Goal: Task Accomplishment & Management: Manage account settings

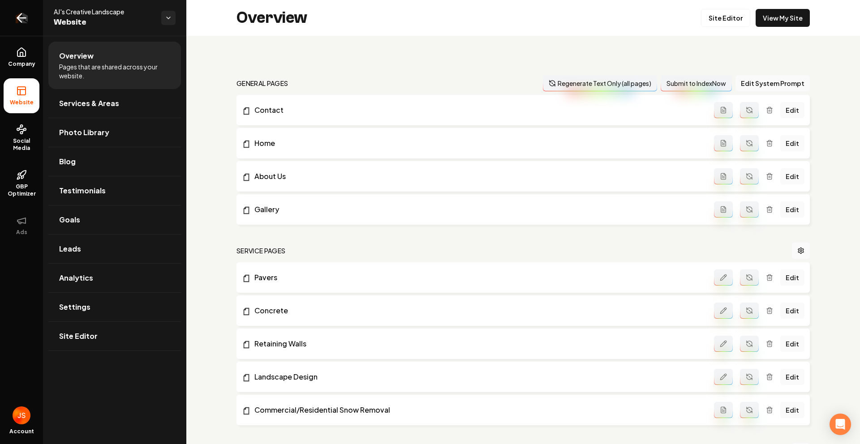
click at [21, 18] on icon "Return to dashboard" at bounding box center [21, 18] width 9 height 0
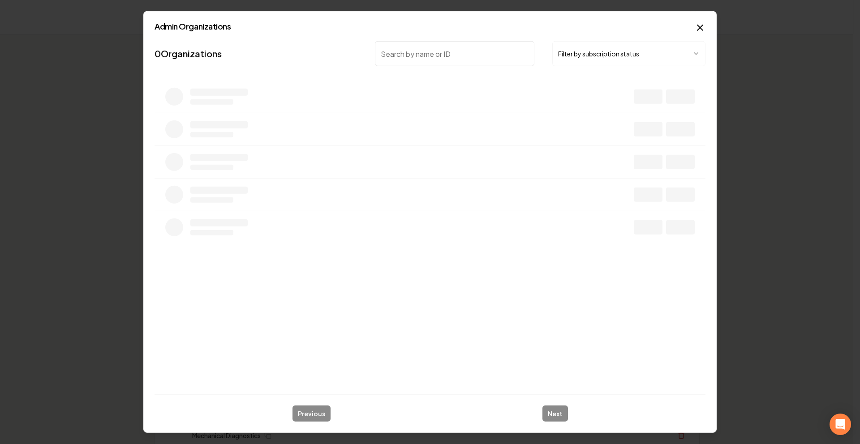
click at [574, 60] on button "Filter by subscription status" at bounding box center [628, 53] width 153 height 25
click at [464, 52] on input "search" at bounding box center [454, 53] width 159 height 25
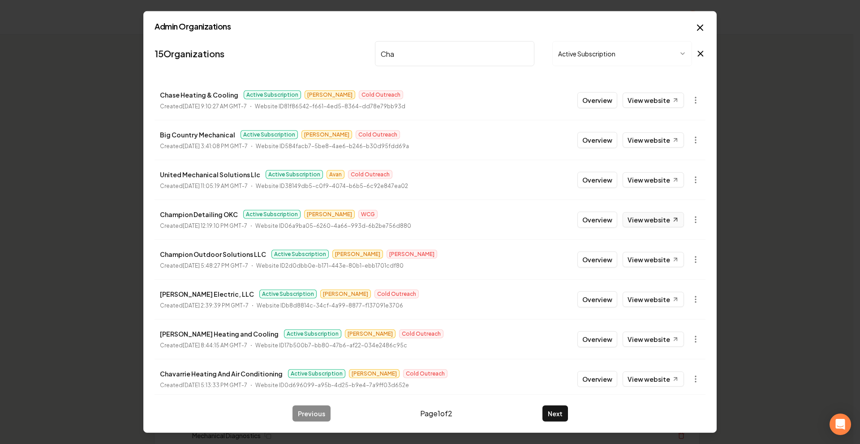
type input "Cha"
click at [643, 219] on link "View website" at bounding box center [652, 219] width 61 height 15
click at [691, 218] on icon "button" at bounding box center [695, 219] width 9 height 9
click at [671, 296] on link "View in Stripe" at bounding box center [666, 297] width 57 height 14
